Goal: Information Seeking & Learning: Learn about a topic

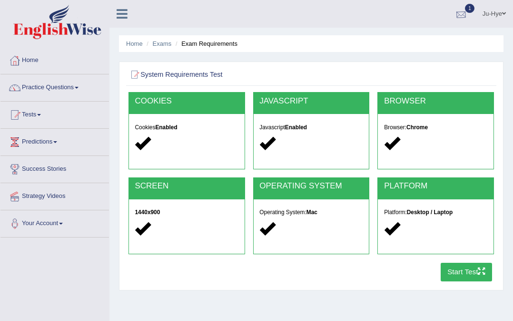
click at [463, 10] on div at bounding box center [461, 14] width 14 height 14
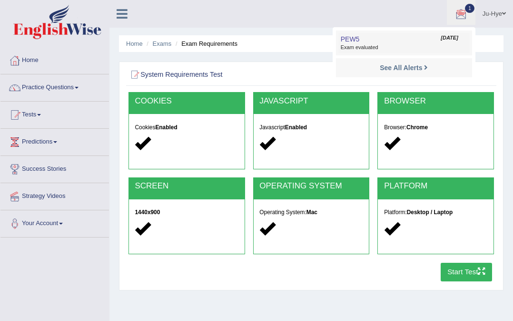
click at [441, 42] on link "PEW5 Oct 3, 2025 Exam evaluated" at bounding box center [404, 43] width 131 height 20
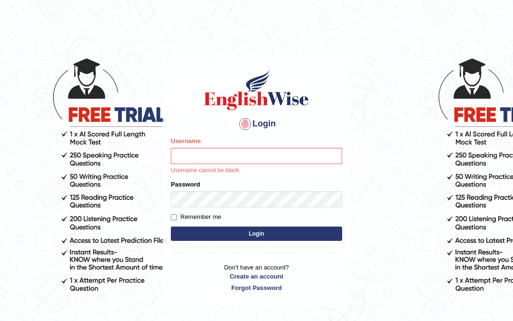
click at [243, 166] on p "Username cannot be blank." at bounding box center [256, 170] width 171 height 9
click at [244, 157] on input "Username" at bounding box center [256, 156] width 171 height 16
type input "0466609749"
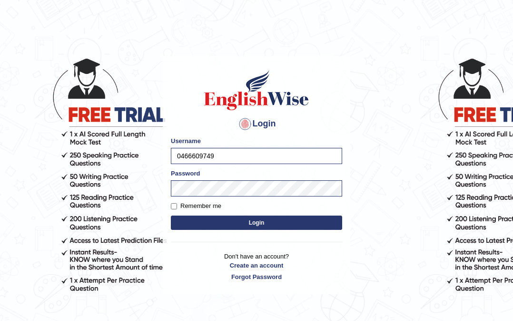
click at [288, 220] on button "Login" at bounding box center [256, 222] width 171 height 14
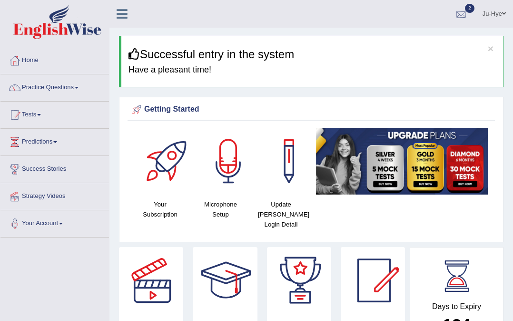
click at [456, 16] on div at bounding box center [461, 14] width 14 height 14
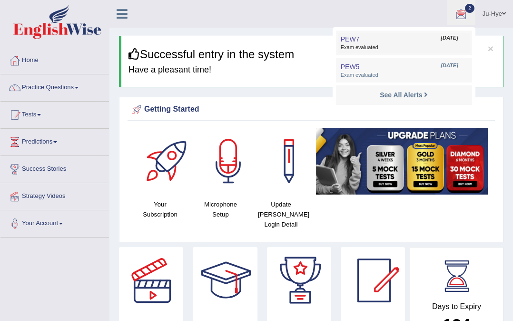
click at [418, 35] on link "PEW7 Oct 4, 2025 Exam evaluated" at bounding box center [404, 43] width 131 height 20
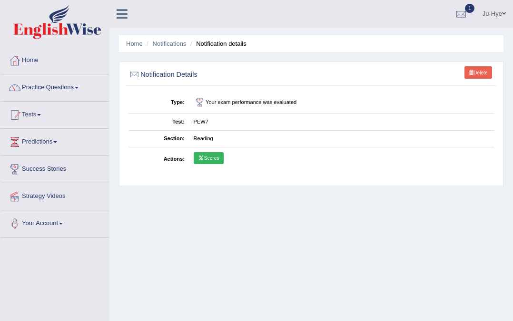
click at [221, 157] on link "Scores" at bounding box center [209, 158] width 30 height 12
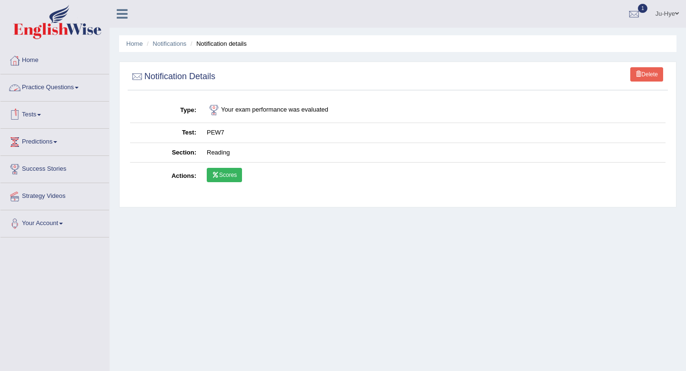
click at [41, 113] on link "Tests" at bounding box center [54, 113] width 109 height 24
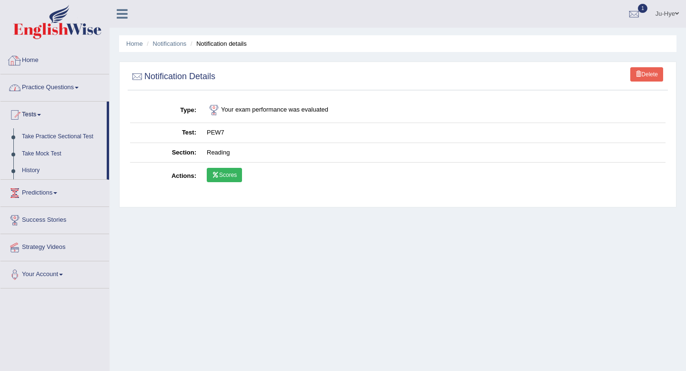
click at [68, 87] on link "Practice Questions" at bounding box center [54, 86] width 109 height 24
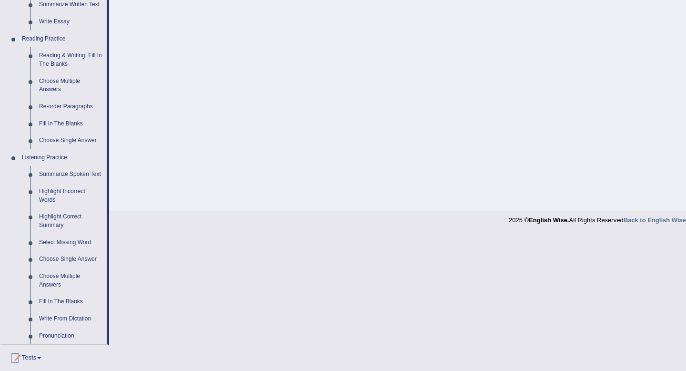
scroll to position [384, 0]
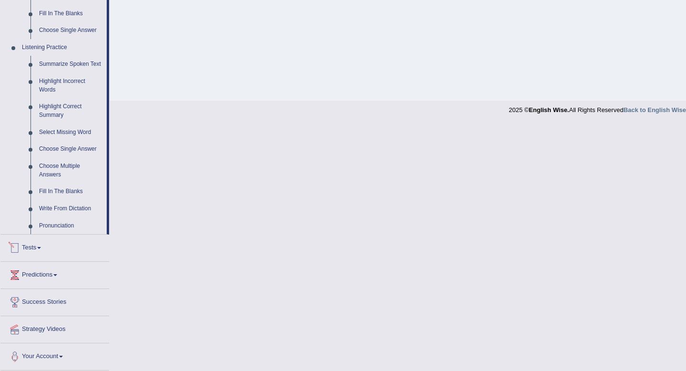
click at [38, 247] on link "Tests" at bounding box center [54, 246] width 109 height 24
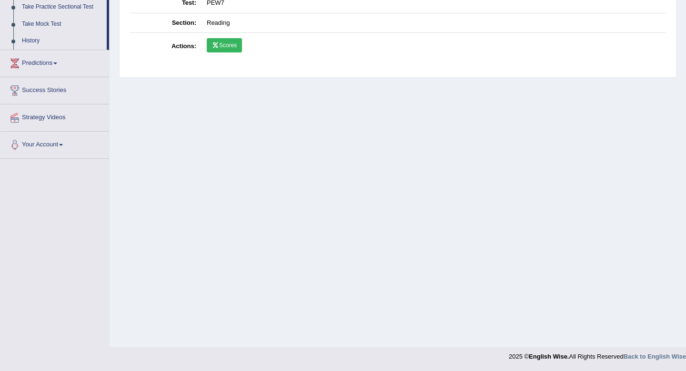
scroll to position [0, 0]
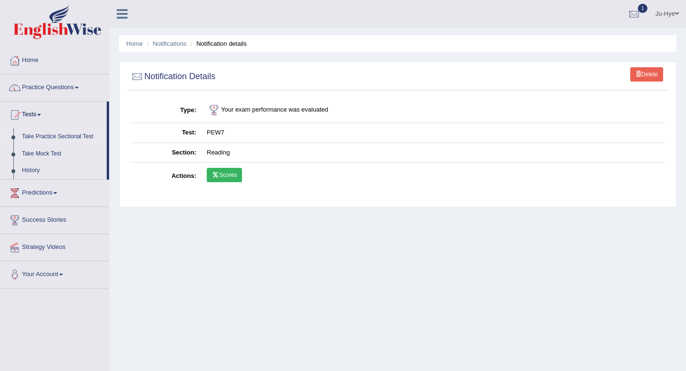
click at [82, 139] on link "Take Practice Sectional Test" at bounding box center [62, 136] width 89 height 17
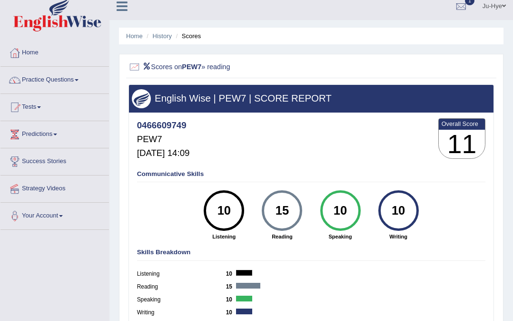
scroll to position [5, 0]
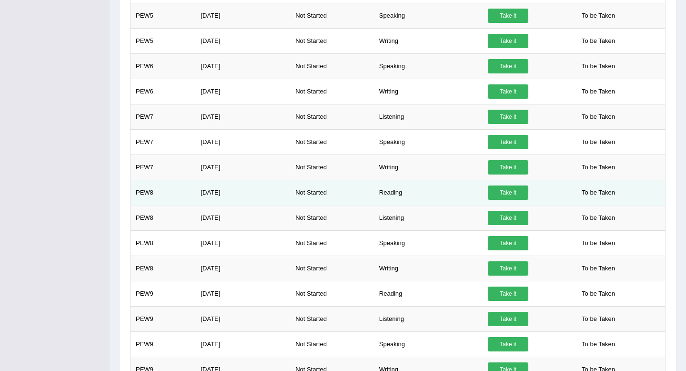
scroll to position [305, 0]
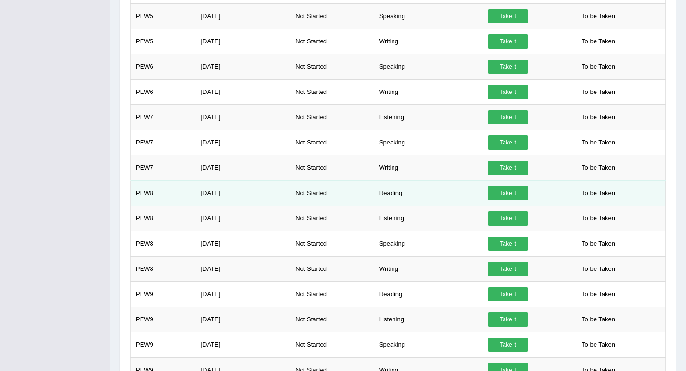
click at [498, 190] on link "Take it" at bounding box center [508, 193] width 40 height 14
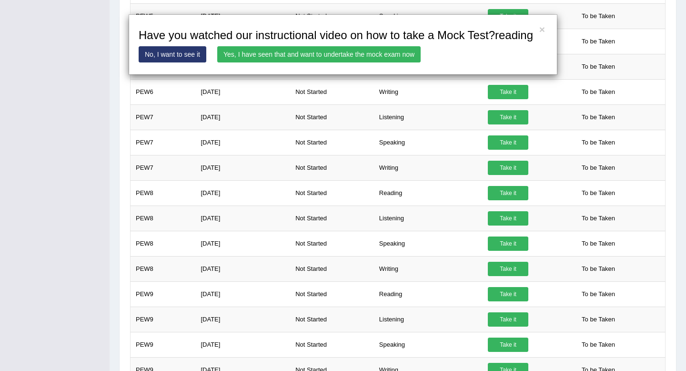
click at [321, 62] on link "Yes, I have seen that and want to undertake the mock exam now" at bounding box center [318, 54] width 203 height 16
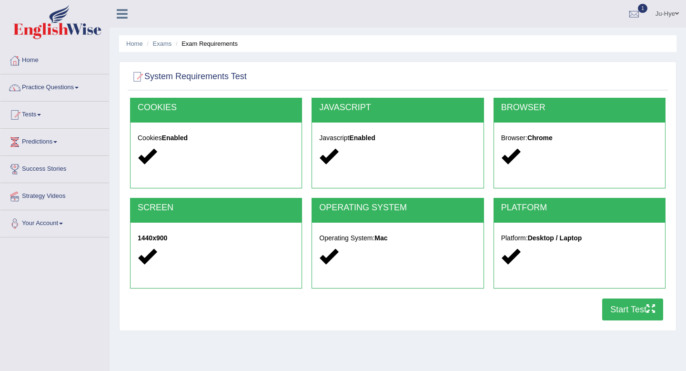
click at [644, 306] on button "Start Test" at bounding box center [632, 309] width 61 height 22
